Goal: Task Accomplishment & Management: Manage account settings

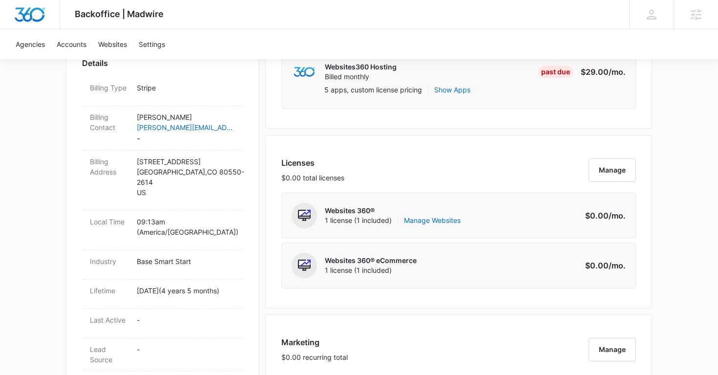
scroll to position [336, 0]
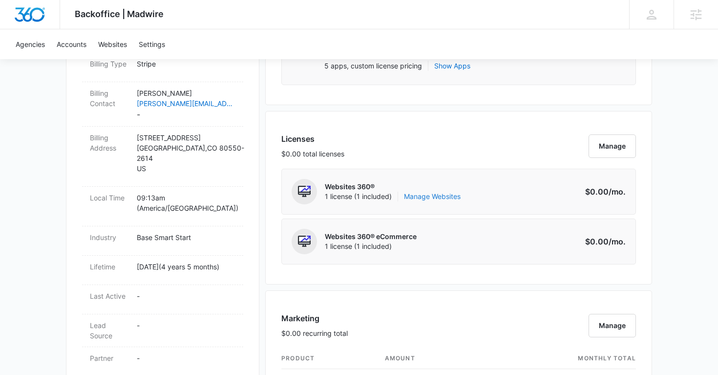
click at [417, 195] on link "Manage Websites" at bounding box center [432, 196] width 57 height 10
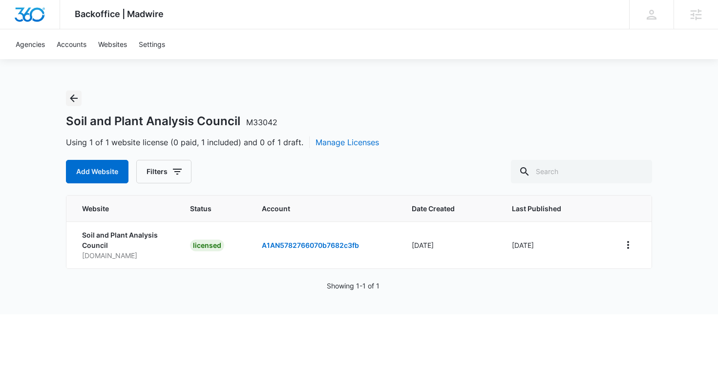
click at [75, 99] on icon "Back" at bounding box center [74, 98] width 12 height 12
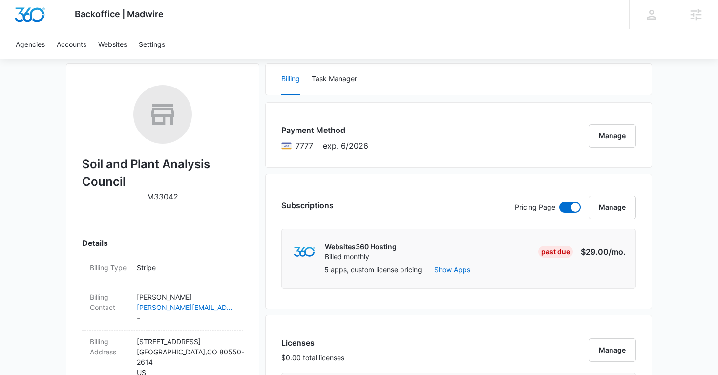
scroll to position [117, 0]
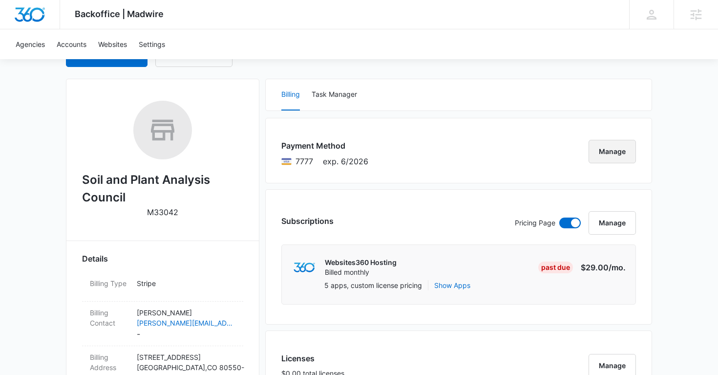
click at [609, 146] on button "Manage" at bounding box center [611, 151] width 47 height 23
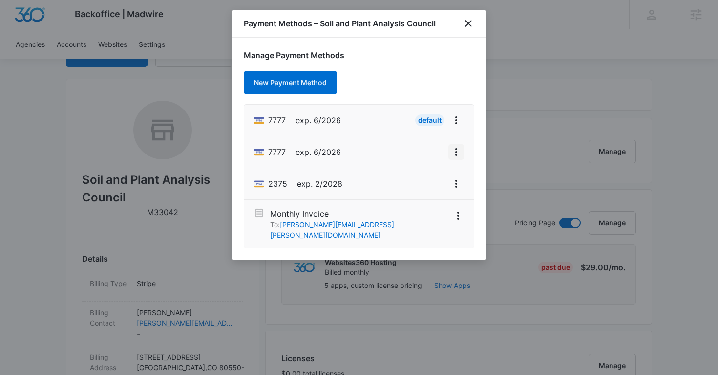
click at [456, 154] on icon "View More" at bounding box center [456, 152] width 2 height 8
click at [423, 206] on div "Delete Card" at bounding box center [417, 208] width 45 height 7
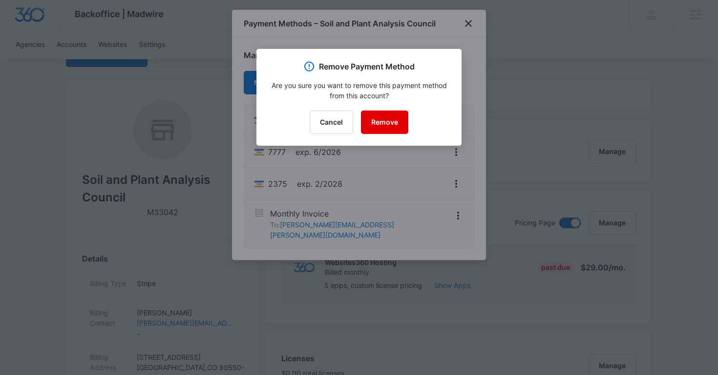
click at [388, 125] on button "Remove" at bounding box center [384, 121] width 47 height 23
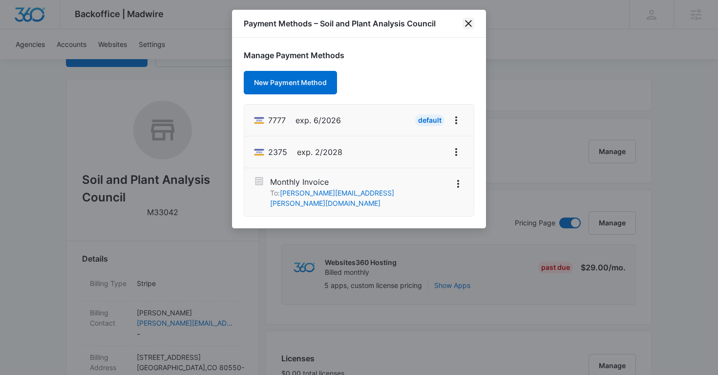
click at [471, 25] on icon "close" at bounding box center [468, 24] width 12 height 12
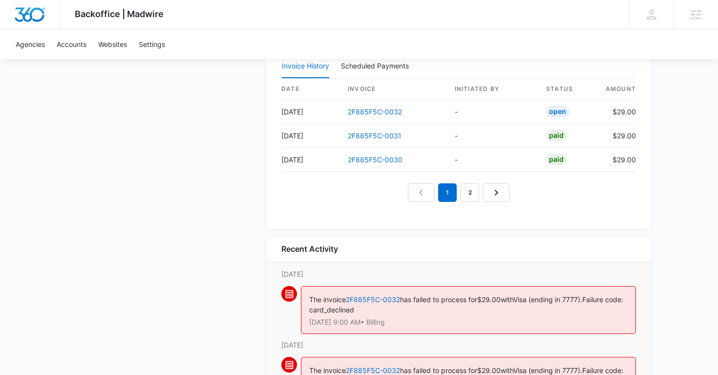
scroll to position [1044, 0]
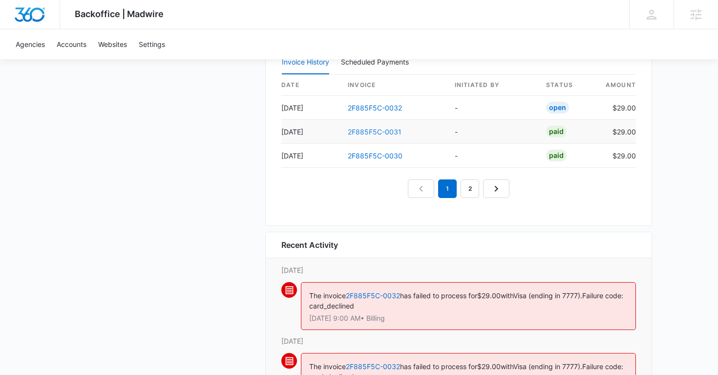
click at [383, 131] on link "2F885F5C-0031" at bounding box center [375, 131] width 54 height 8
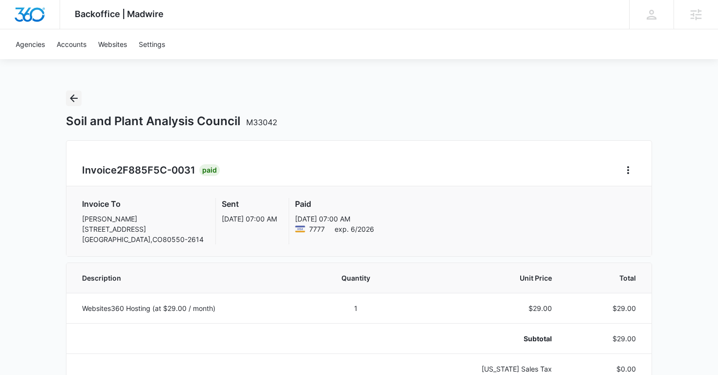
click at [72, 99] on icon "Back" at bounding box center [74, 98] width 12 height 12
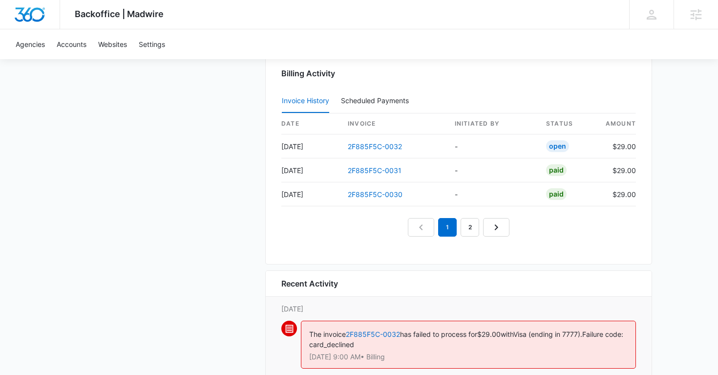
scroll to position [1015, 0]
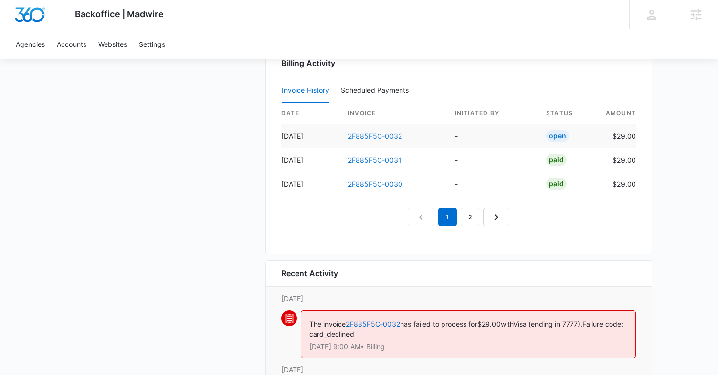
click at [379, 137] on link "2F885F5C-0032" at bounding box center [375, 136] width 54 height 8
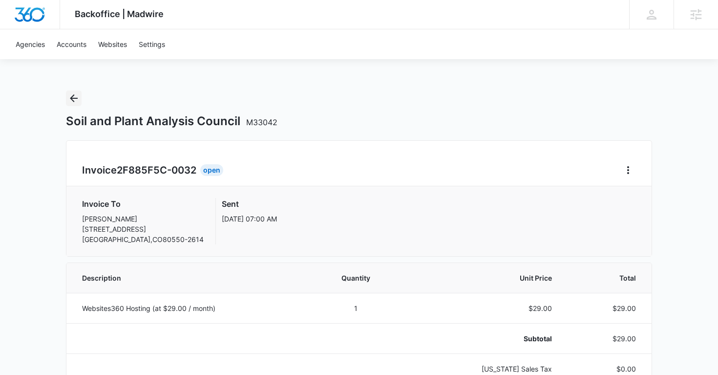
click at [75, 97] on icon "Back" at bounding box center [74, 98] width 12 height 12
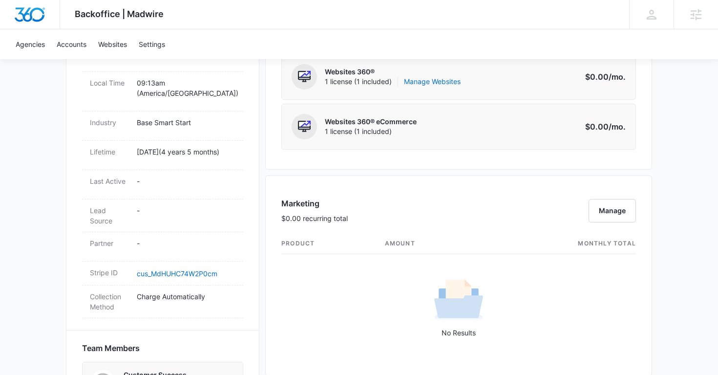
scroll to position [406, 0]
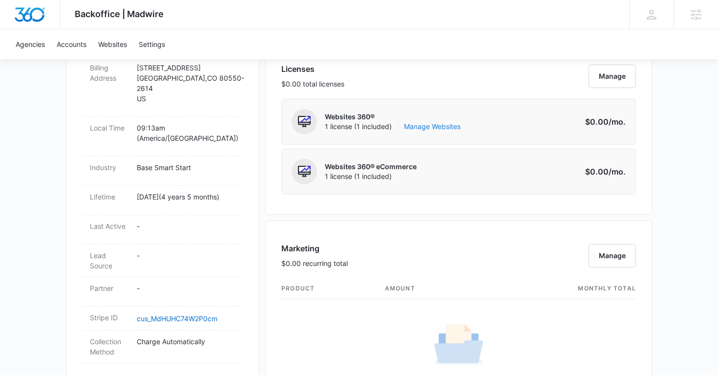
click at [426, 127] on link "Manage Websites" at bounding box center [432, 127] width 57 height 10
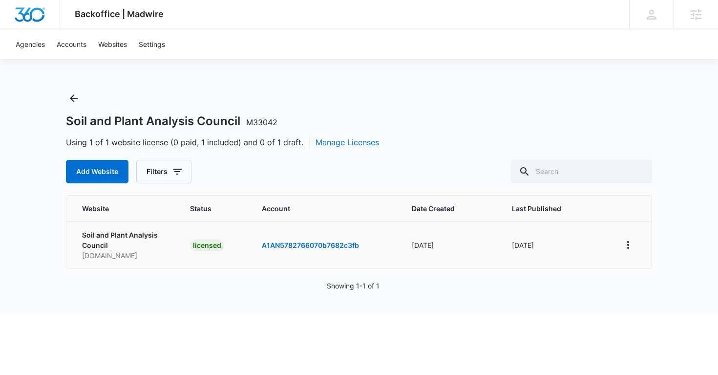
click at [127, 253] on p "[DOMAIN_NAME]" at bounding box center [124, 255] width 84 height 10
copy p "[DOMAIN_NAME]"
click at [72, 105] on button "Back" at bounding box center [74, 98] width 16 height 16
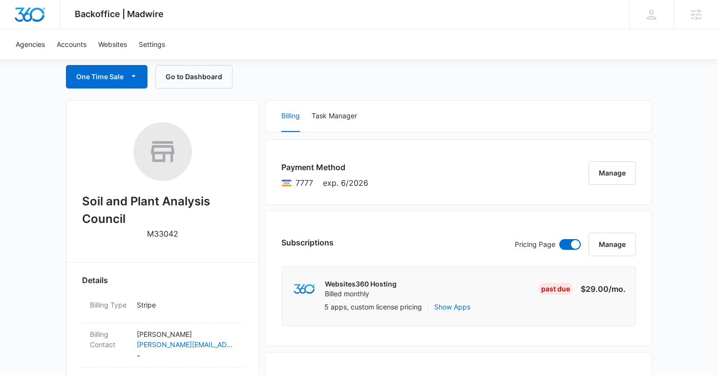
scroll to position [109, 0]
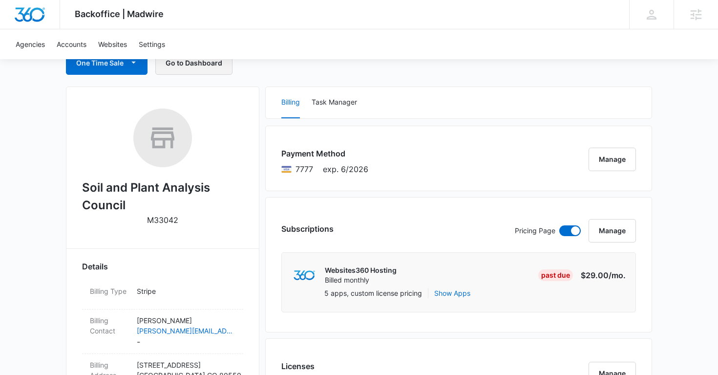
click at [182, 63] on button "Go to Dashboard" at bounding box center [193, 62] width 77 height 23
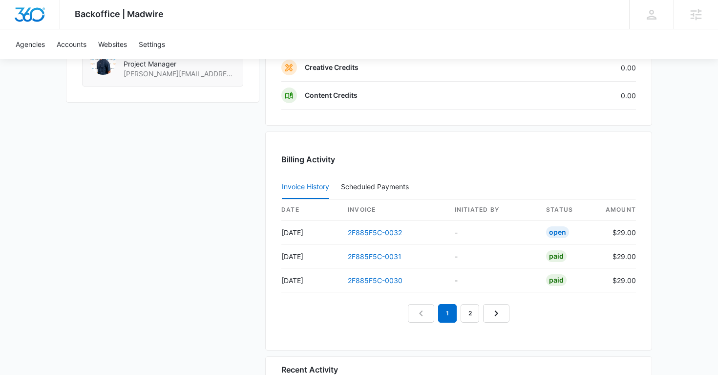
scroll to position [936, 0]
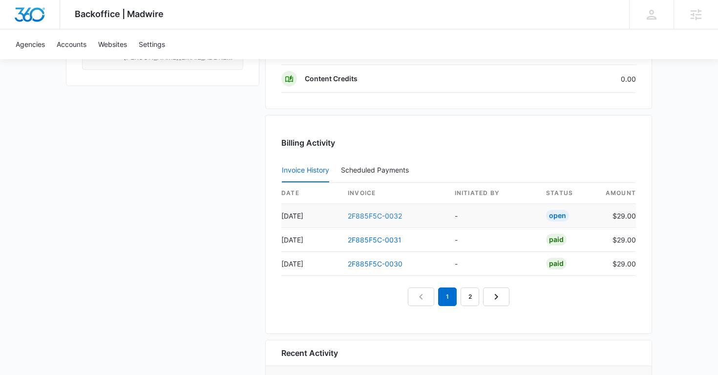
click at [389, 215] on link "2F885F5C-0032" at bounding box center [375, 215] width 54 height 8
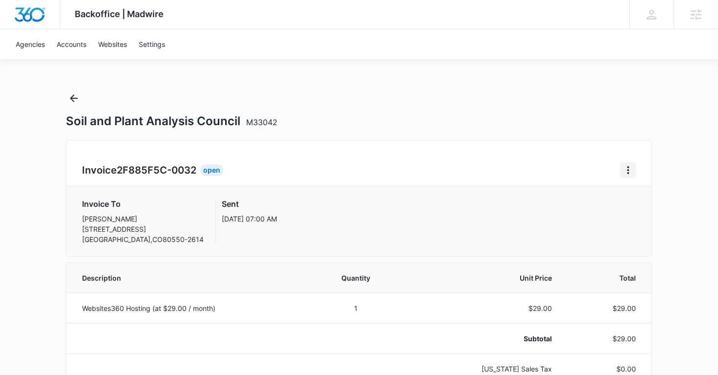
click at [626, 171] on icon "Home" at bounding box center [628, 170] width 12 height 12
click at [651, 198] on link "Download Invoice" at bounding box center [660, 197] width 57 height 8
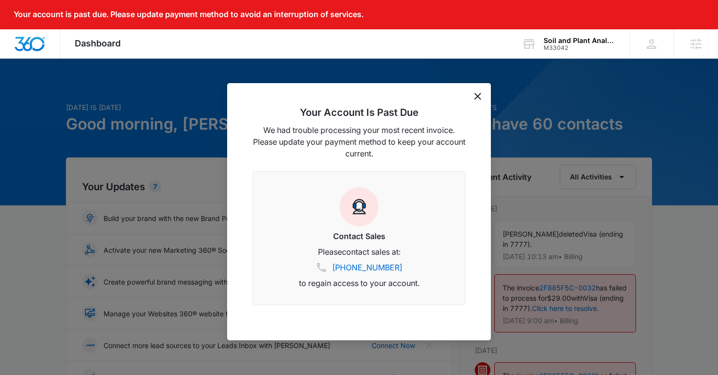
click at [482, 96] on div "Your Account Is Past Due We had trouble processing your most recent invoice. Pl…" at bounding box center [359, 211] width 264 height 257
click at [473, 95] on div "Your Account Is Past Due We had trouble processing your most recent invoice. Pl…" at bounding box center [359, 211] width 264 height 257
click at [479, 97] on icon "dismiss this dialog" at bounding box center [477, 96] width 7 height 7
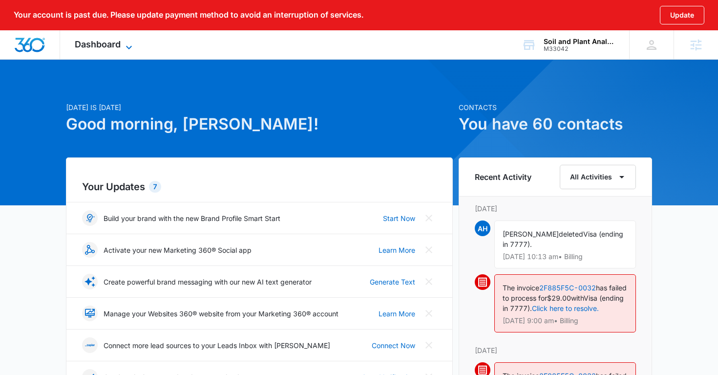
click at [91, 45] on span "Dashboard" at bounding box center [98, 44] width 46 height 10
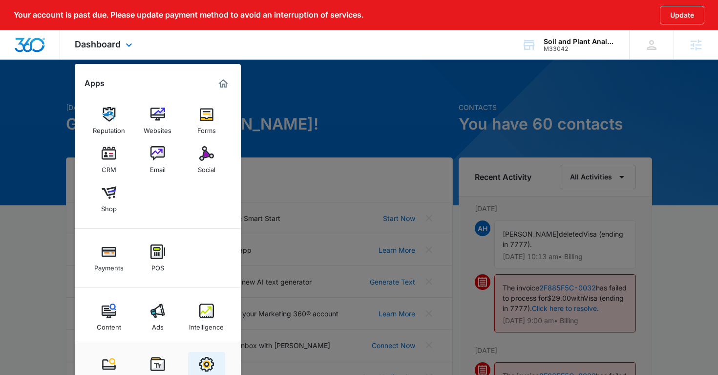
click at [211, 357] on img at bounding box center [206, 364] width 15 height 15
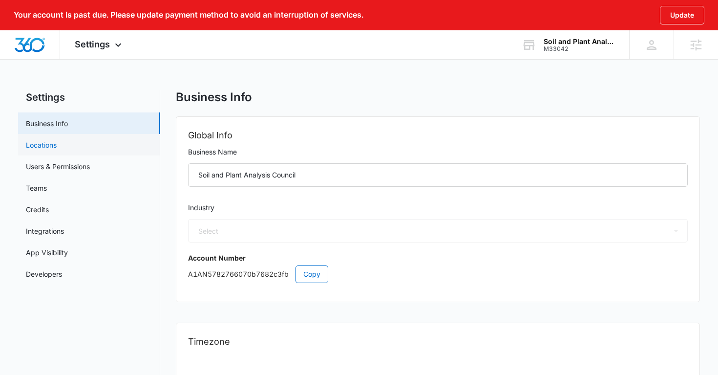
select select "33"
select select "US"
select select "America/[GEOGRAPHIC_DATA]"
click at [88, 166] on link "Users & Permissions" at bounding box center [58, 166] width 64 height 10
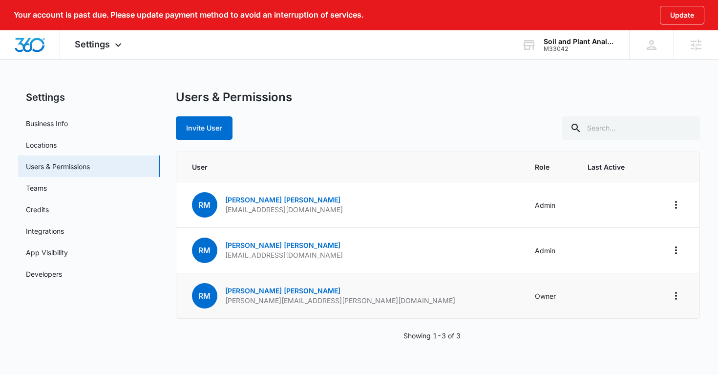
click at [259, 302] on p "[PERSON_NAME][EMAIL_ADDRESS][PERSON_NAME][DOMAIN_NAME]" at bounding box center [340, 300] width 230 height 10
click at [259, 302] on p "robert.miller@cts-interlab.com" at bounding box center [340, 300] width 230 height 10
copy p "robert.miller@cts-interlab.com"
